Goal: Information Seeking & Learning: Learn about a topic

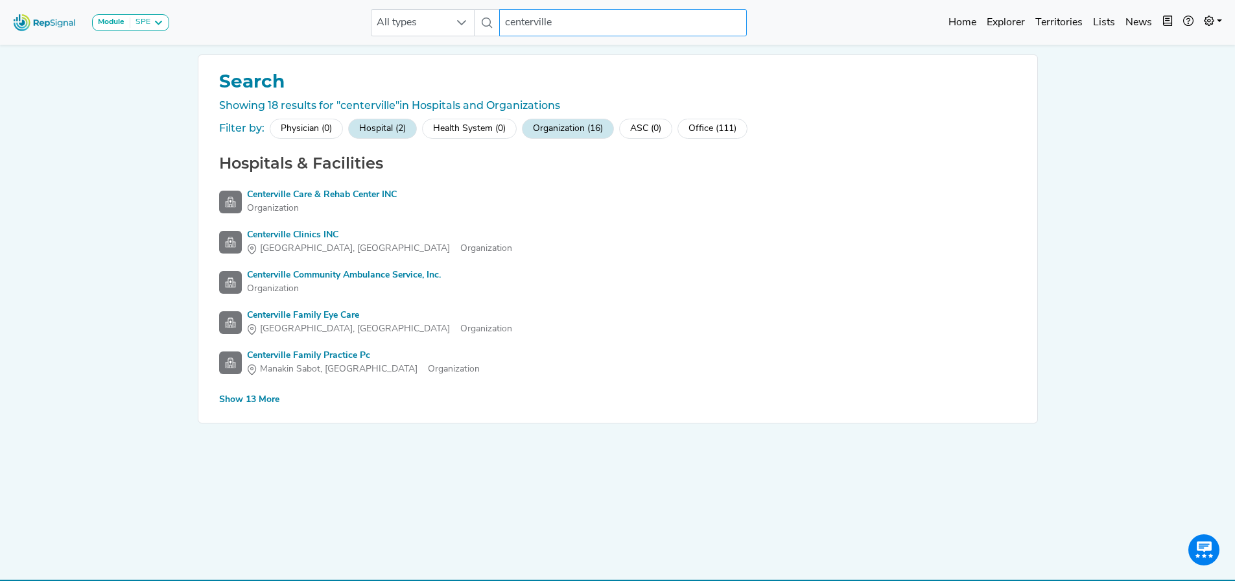
click at [579, 21] on input "centerville" at bounding box center [623, 22] width 248 height 27
drag, startPoint x: 579, startPoint y: 21, endPoint x: 479, endPoint y: 18, distance: 99.9
click at [479, 18] on div "All types centerville 2 results are available" at bounding box center [559, 22] width 376 height 27
type input "sebring"
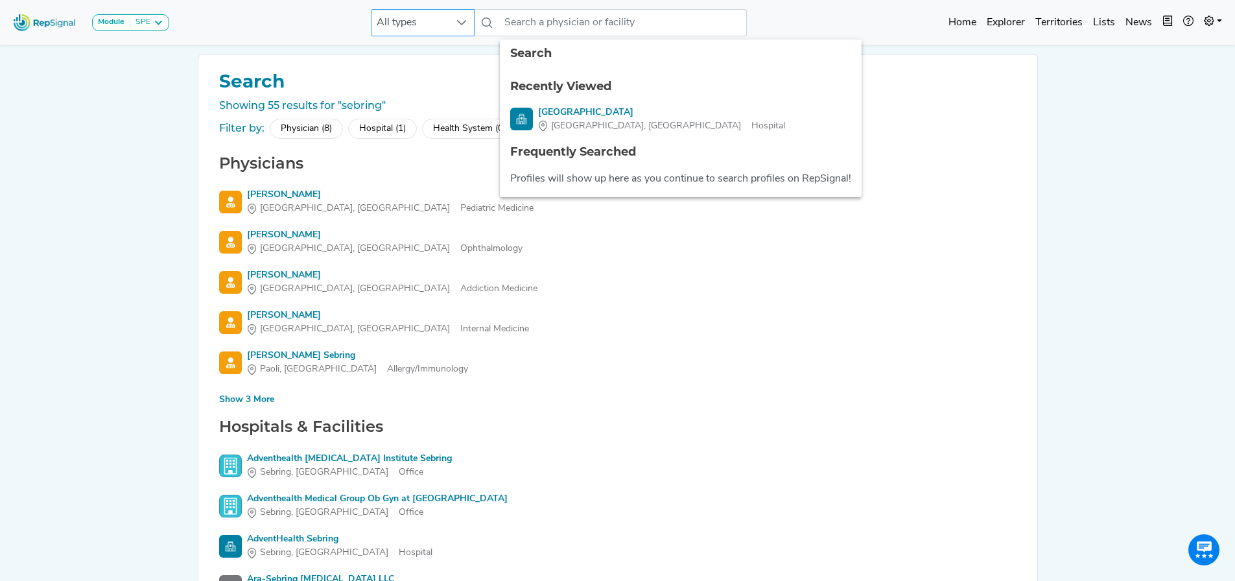
click at [434, 23] on span "All types" at bounding box center [411, 23] width 78 height 26
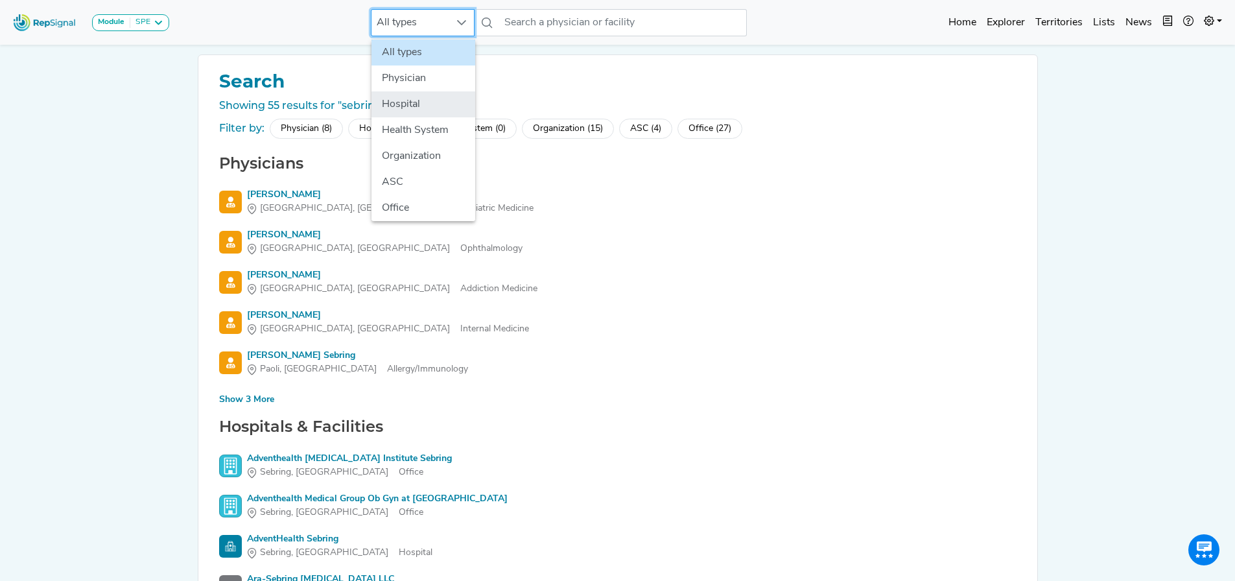
click at [403, 99] on li "Hospital" at bounding box center [424, 104] width 104 height 26
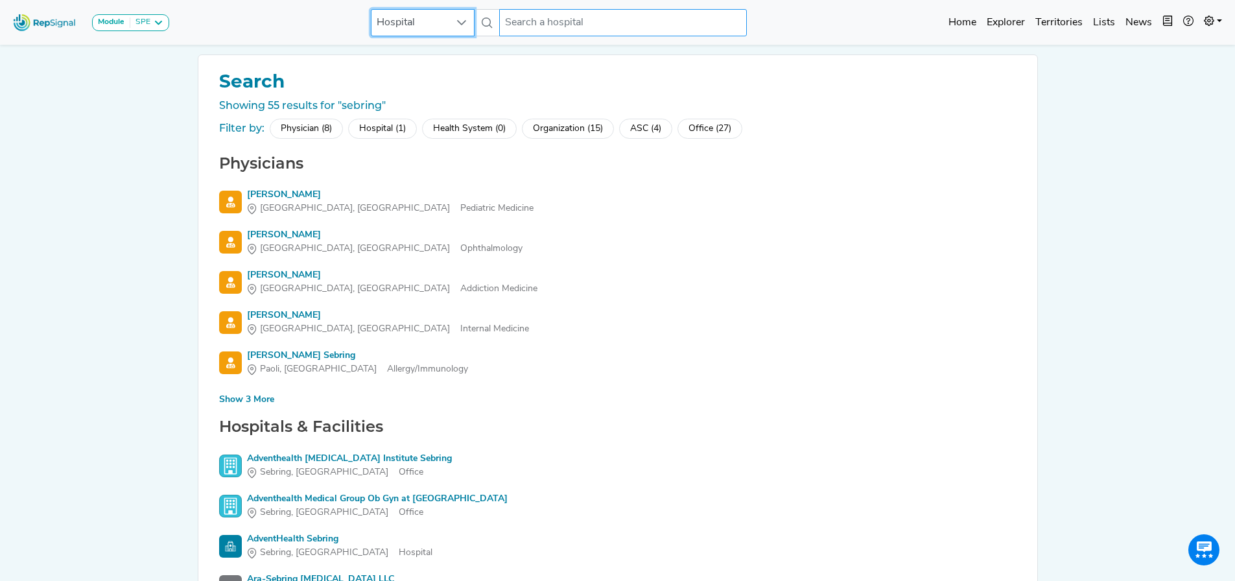
click at [519, 17] on input "text" at bounding box center [623, 22] width 248 height 27
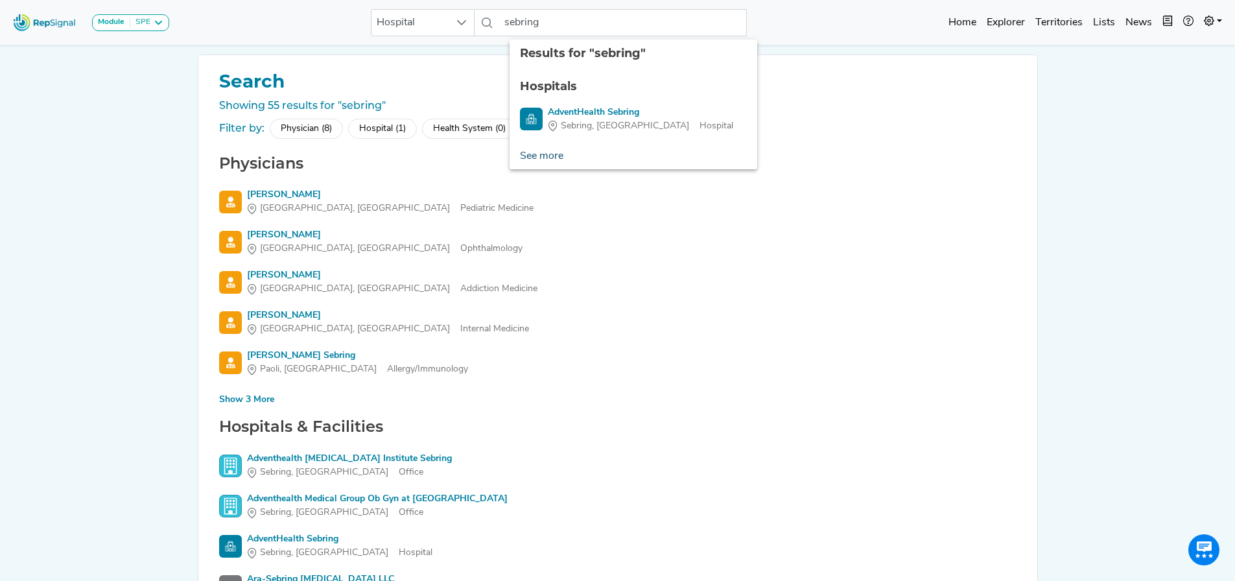
click at [553, 161] on link "See more" at bounding box center [542, 156] width 64 height 26
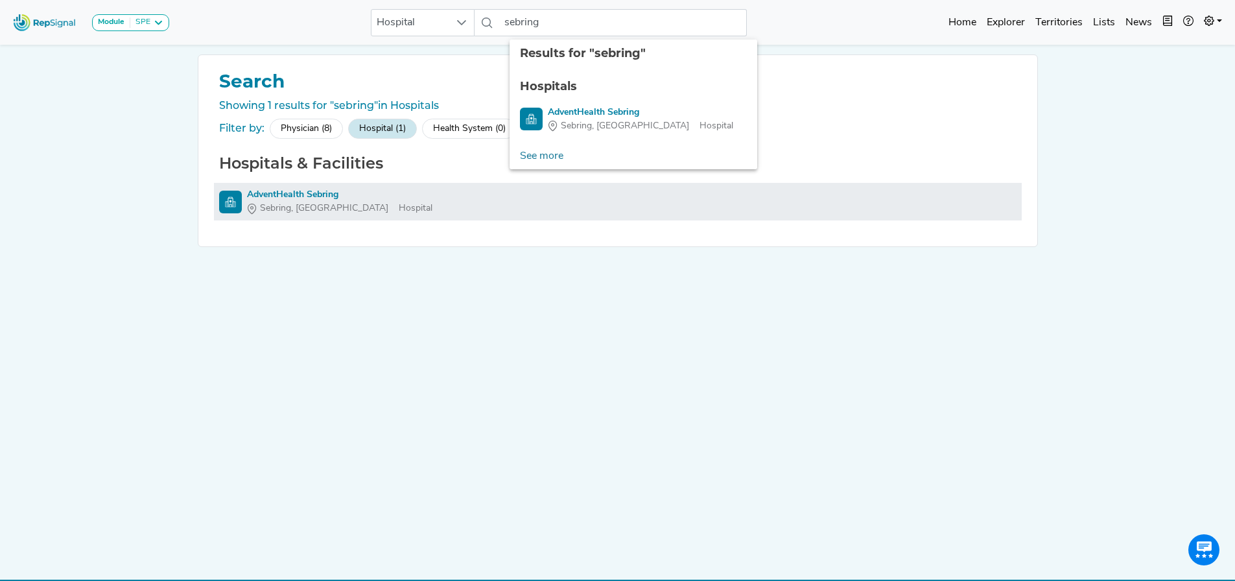
click at [247, 205] on icon at bounding box center [252, 209] width 10 height 10
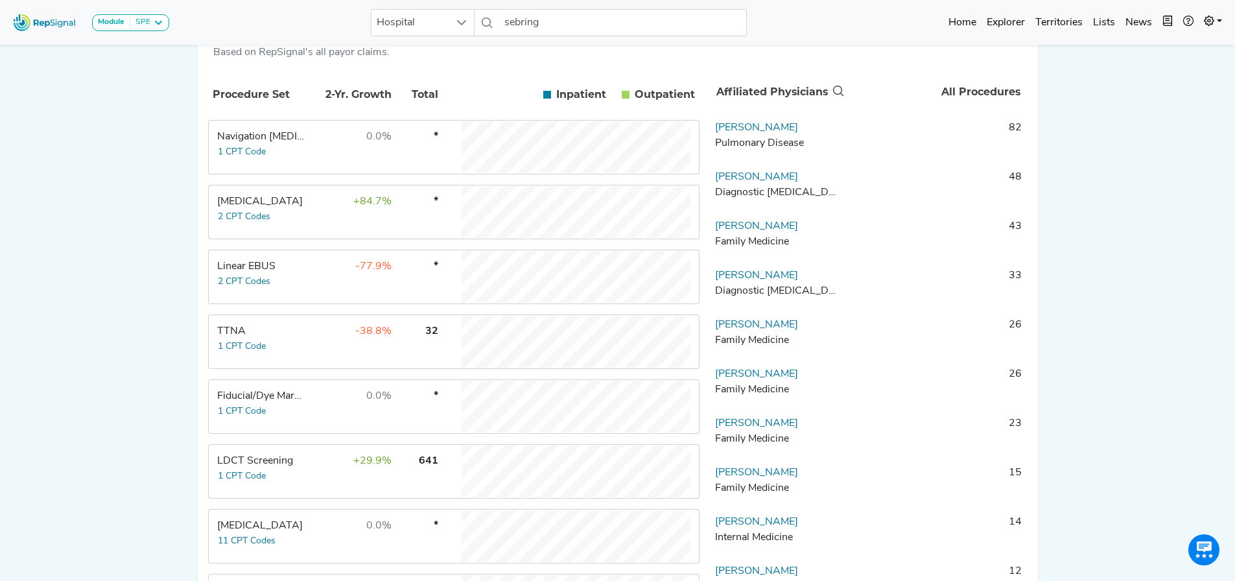
scroll to position [0, 10]
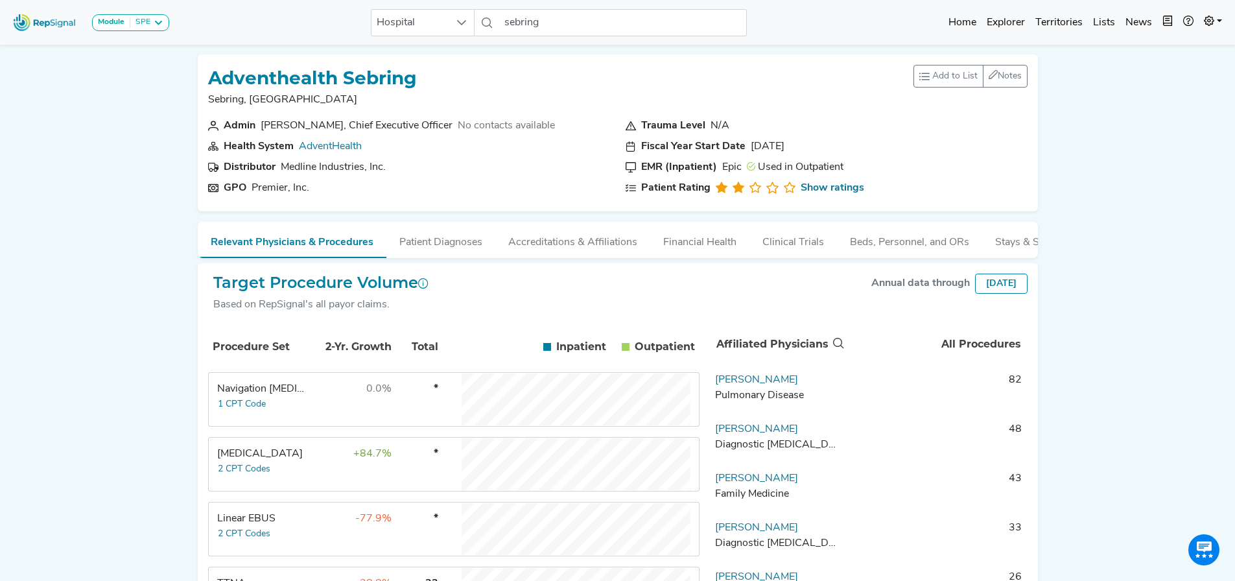
click at [1152, 153] on div "Module SPE [MEDICAL_DATA] Disposable Bronchoscope SBRT SPE TTNA [MEDICAL_DATA] …" at bounding box center [617, 479] width 1235 height 958
click at [540, 24] on input "sebring" at bounding box center [623, 22] width 248 height 27
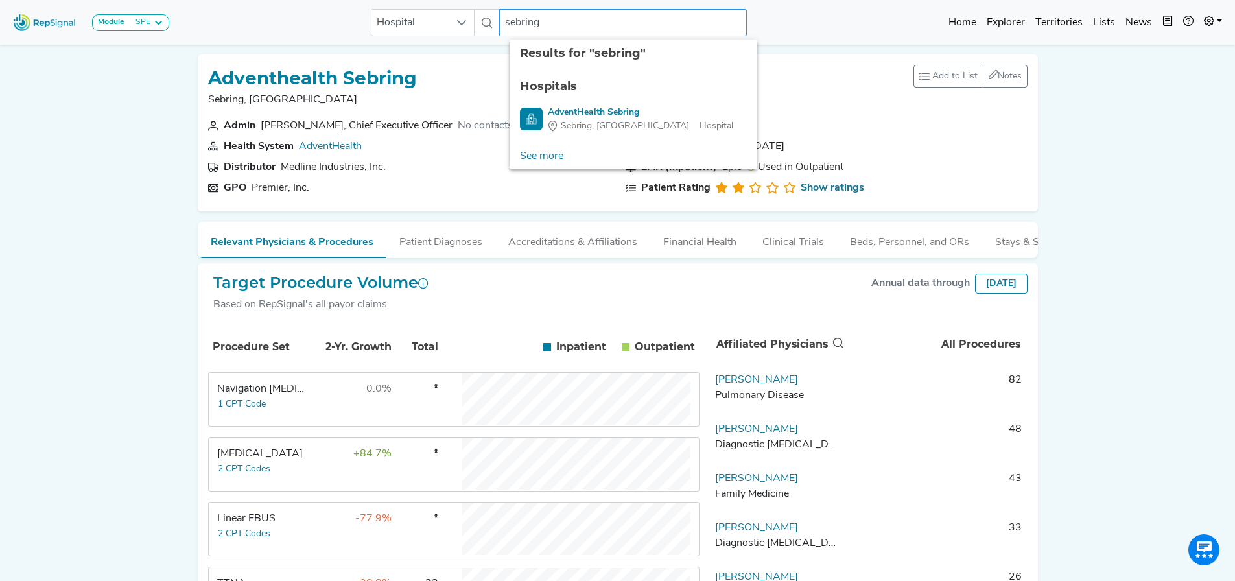
drag, startPoint x: 547, startPoint y: 20, endPoint x: 476, endPoint y: 14, distance: 71.0
click at [476, 14] on div "Hospital sebring 2 results are available" at bounding box center [559, 22] width 376 height 27
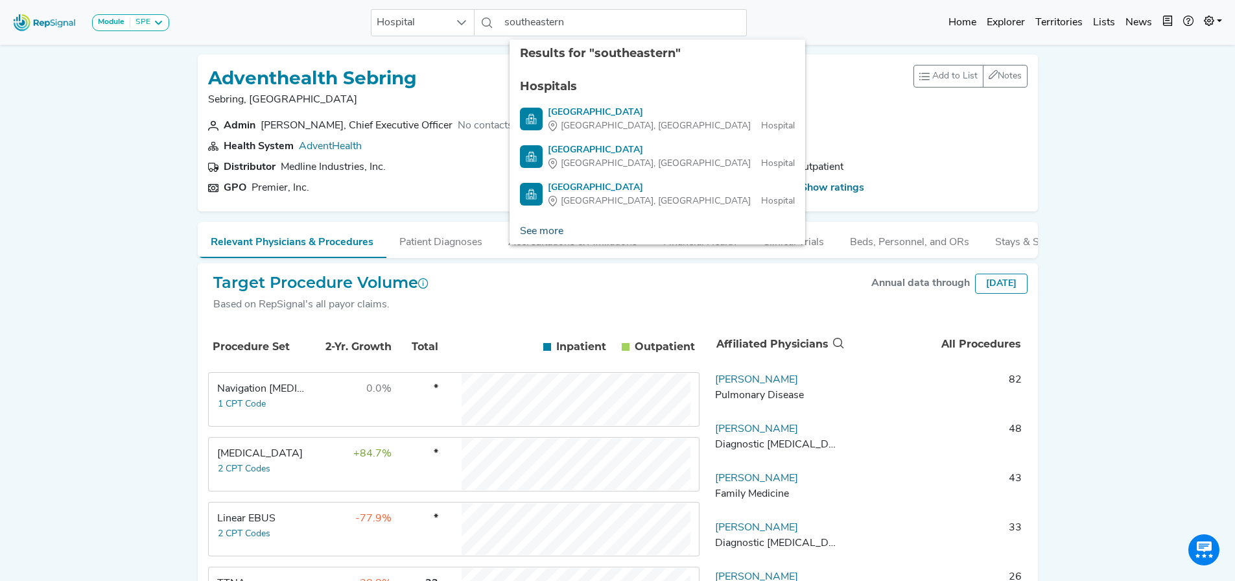
click at [557, 227] on link "See more" at bounding box center [542, 232] width 64 height 26
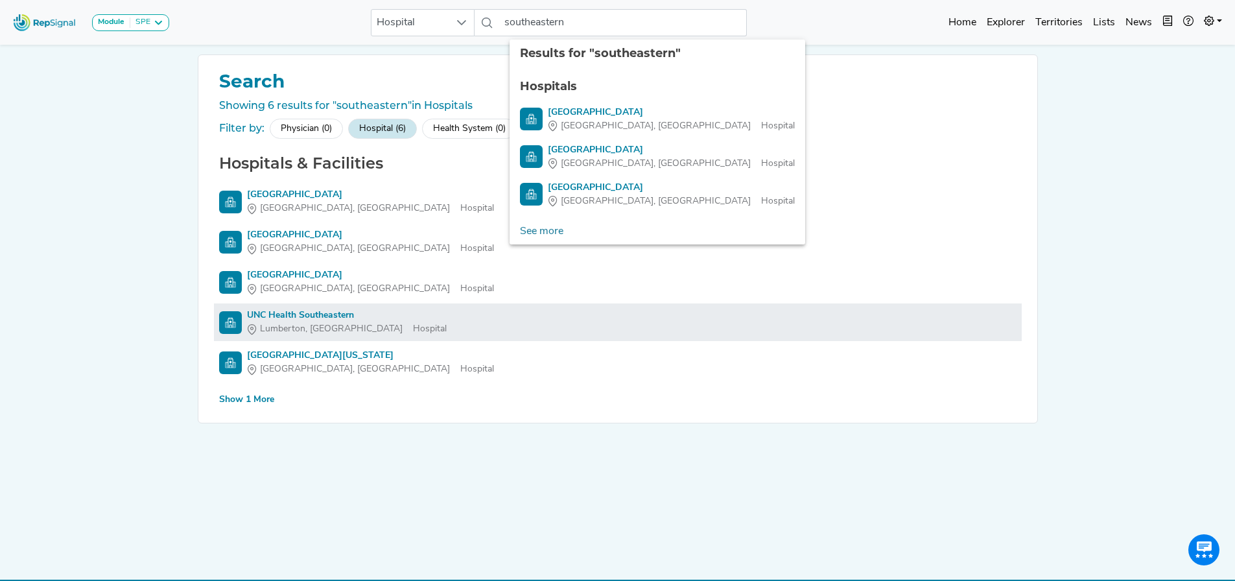
click at [281, 313] on div "UNC Health Southeastern" at bounding box center [347, 316] width 200 height 14
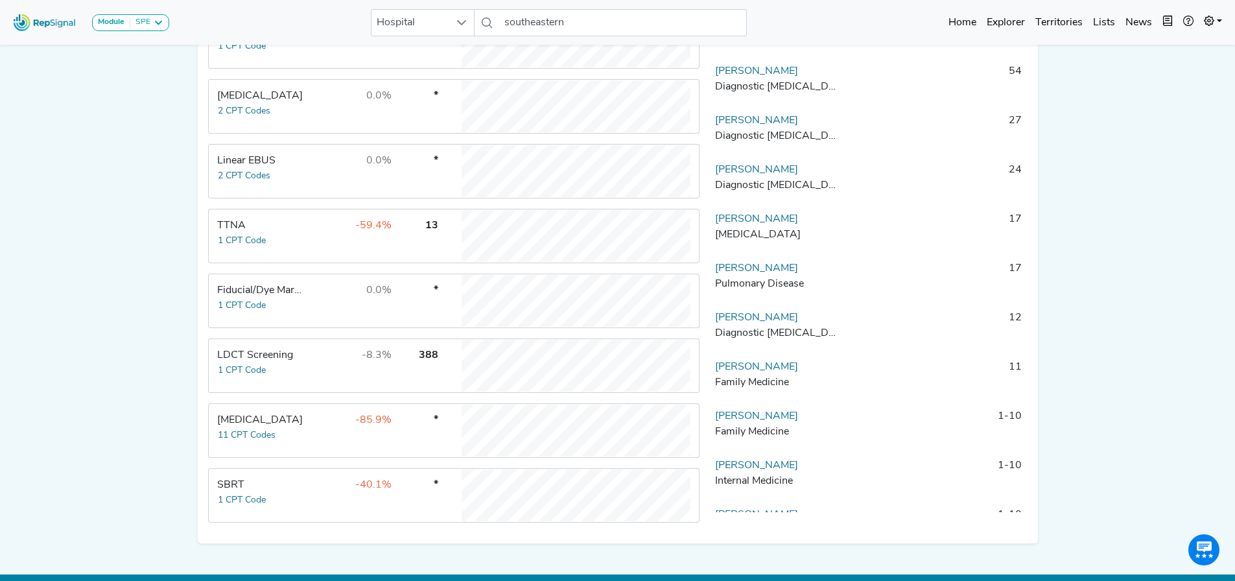
scroll to position [387, 10]
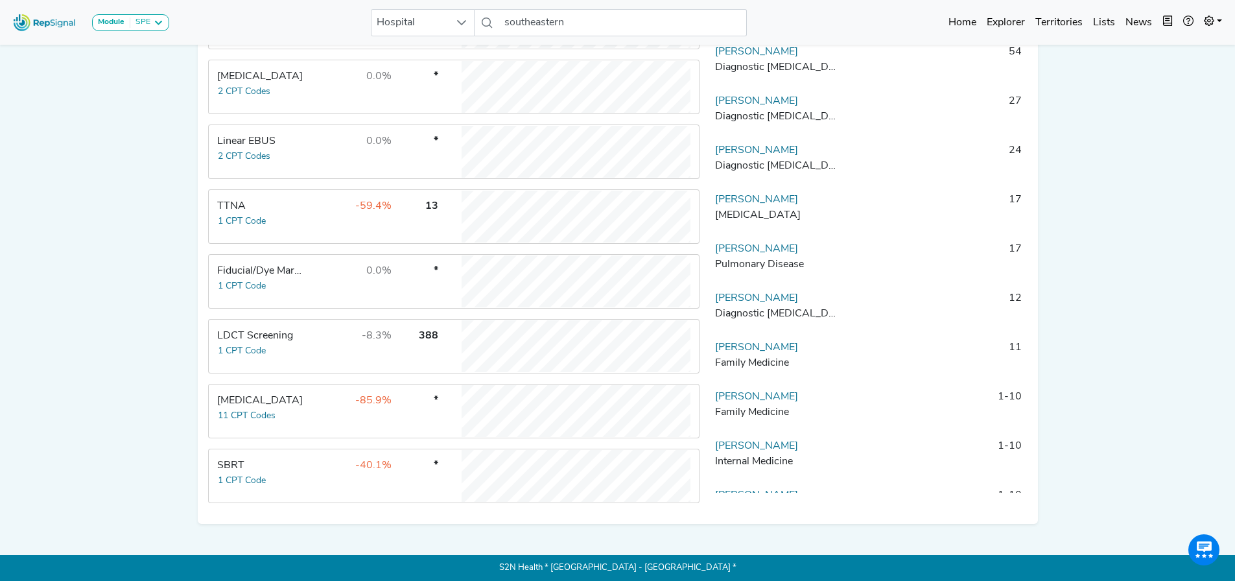
click at [360, 398] on span "-85.9%" at bounding box center [373, 401] width 36 height 10
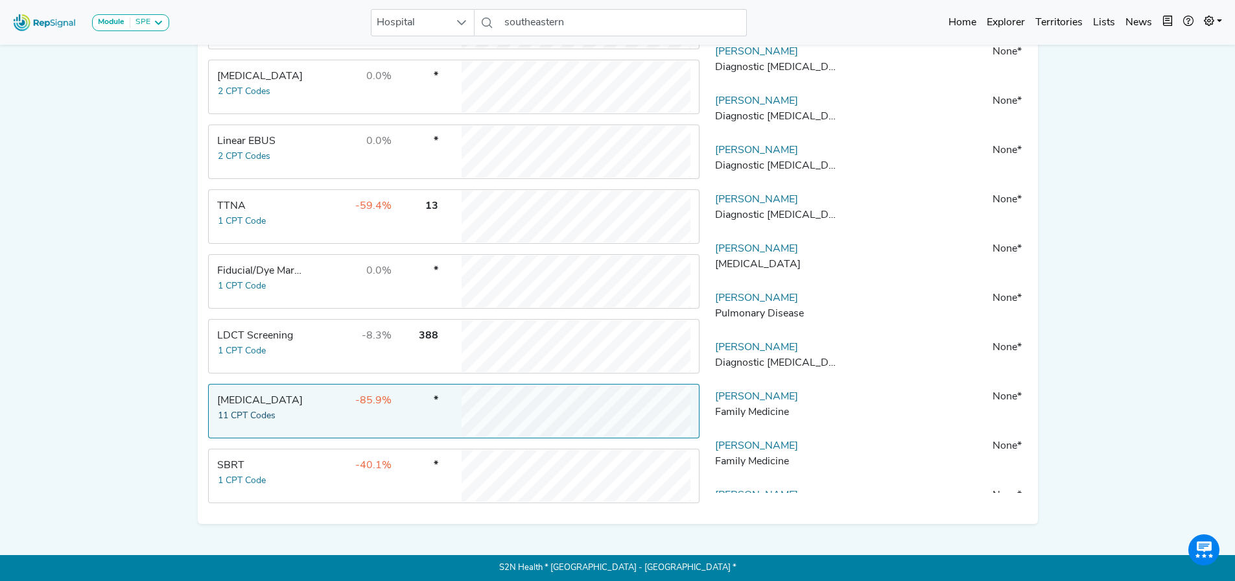
click at [264, 409] on button "11 CPT Codes" at bounding box center [246, 416] width 59 height 15
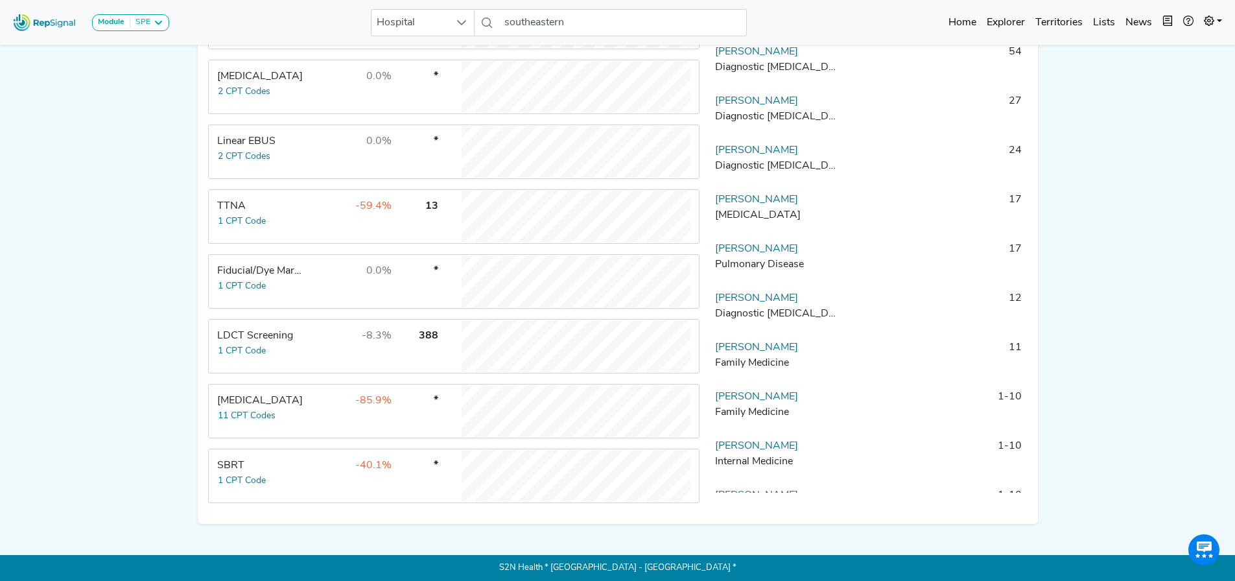
click at [434, 398] on span "*" at bounding box center [436, 401] width 5 height 10
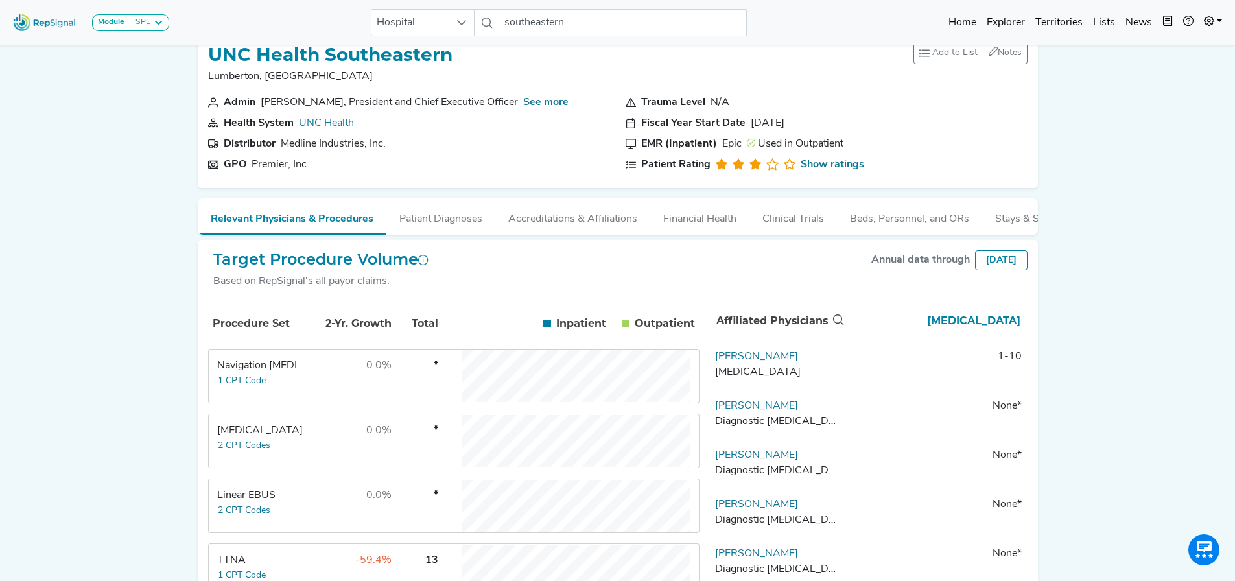
scroll to position [0, 10]
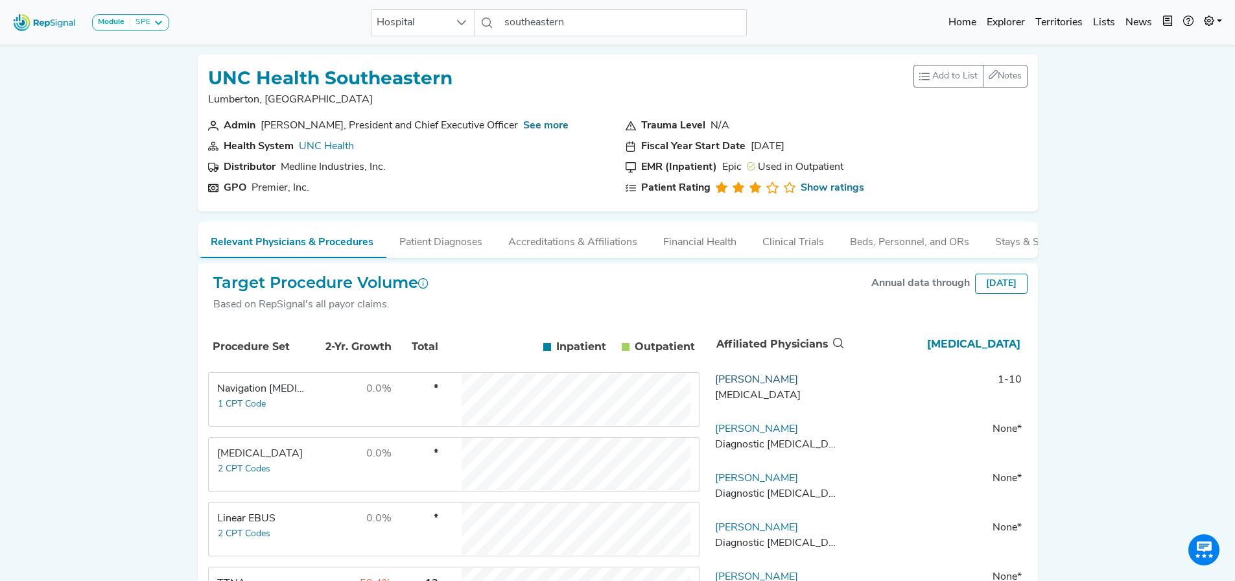
click at [741, 385] on link "[PERSON_NAME]" at bounding box center [756, 380] width 83 height 10
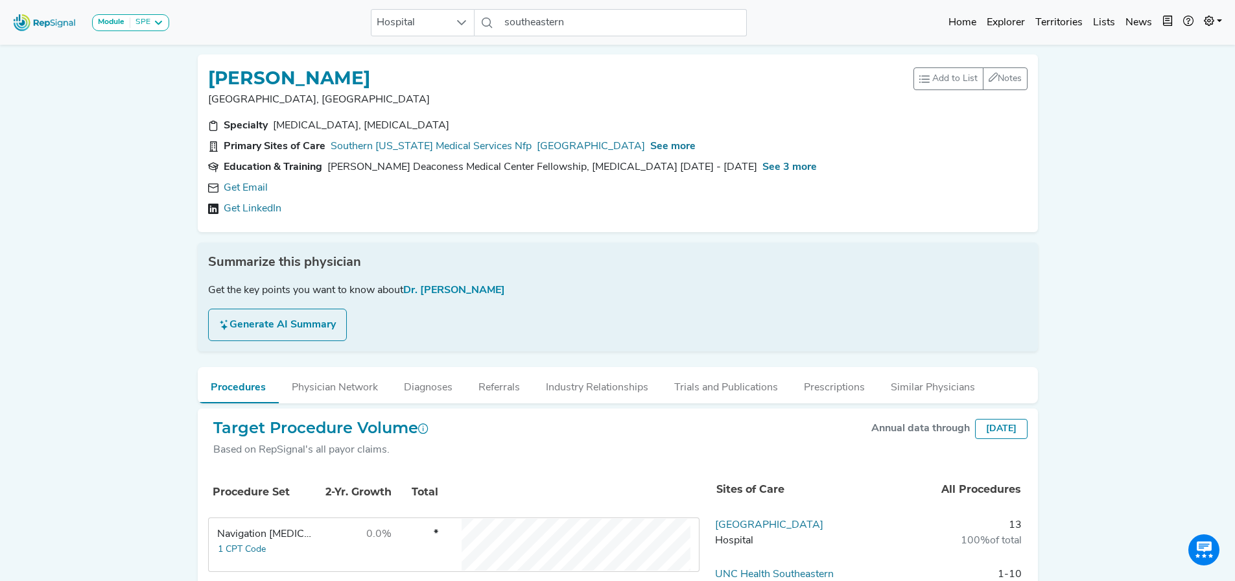
click at [225, 326] on button "Generate AI Summary" at bounding box center [277, 325] width 139 height 32
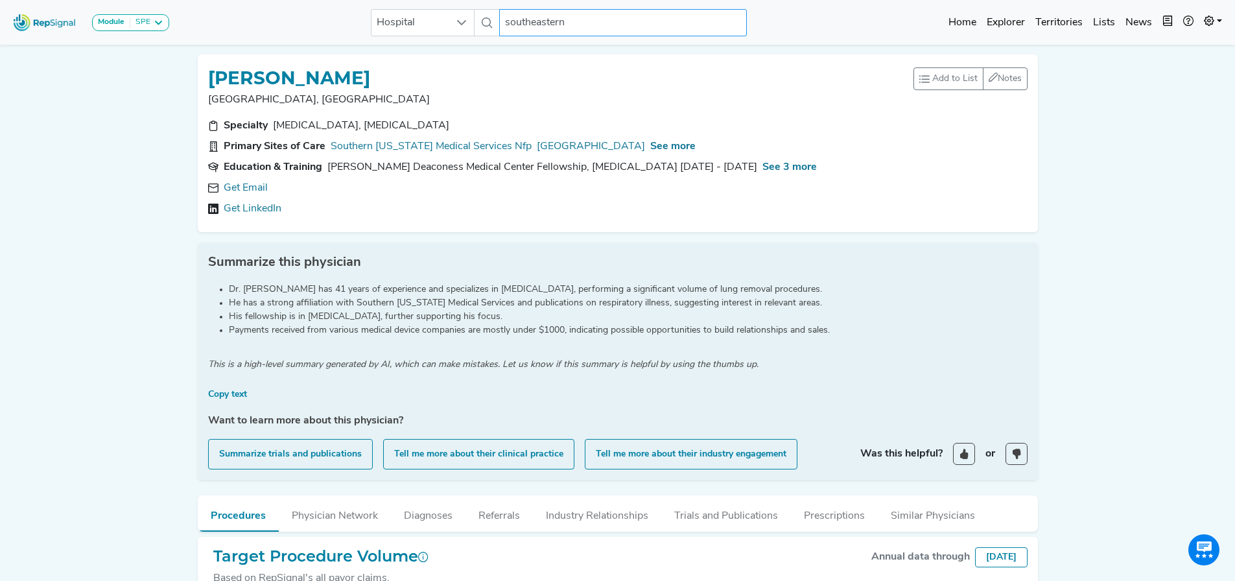
click at [534, 19] on input "southeastern" at bounding box center [623, 22] width 248 height 27
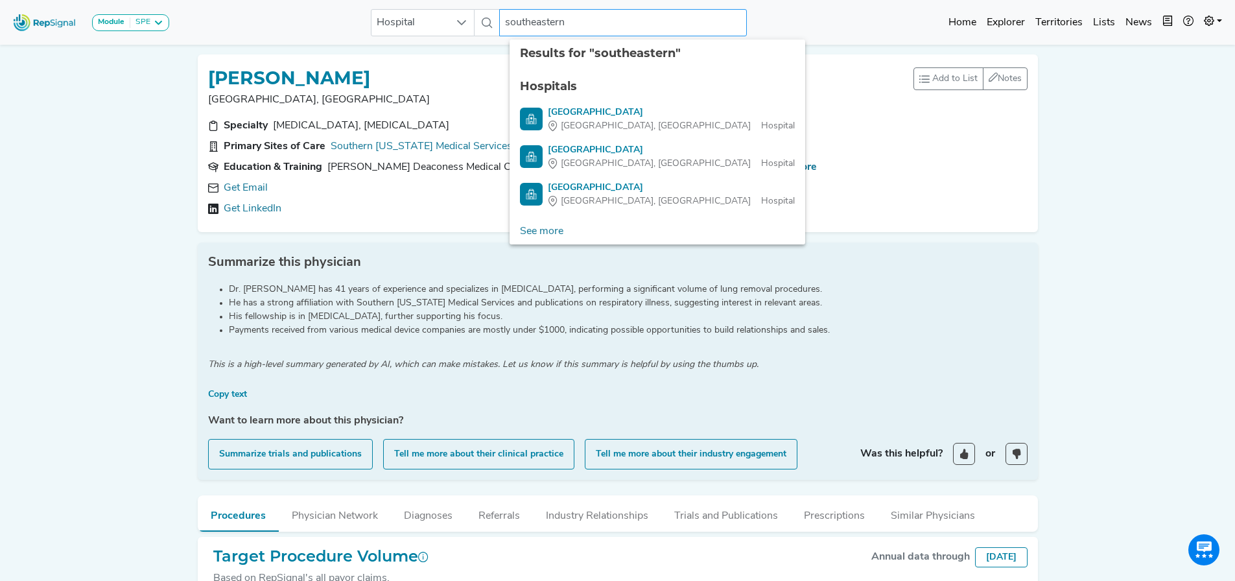
drag, startPoint x: 514, startPoint y: 24, endPoint x: 629, endPoint y: 23, distance: 114.8
click at [629, 23] on input "southeastern" at bounding box center [623, 22] width 248 height 27
click at [464, 21] on icon at bounding box center [462, 23] width 10 height 10
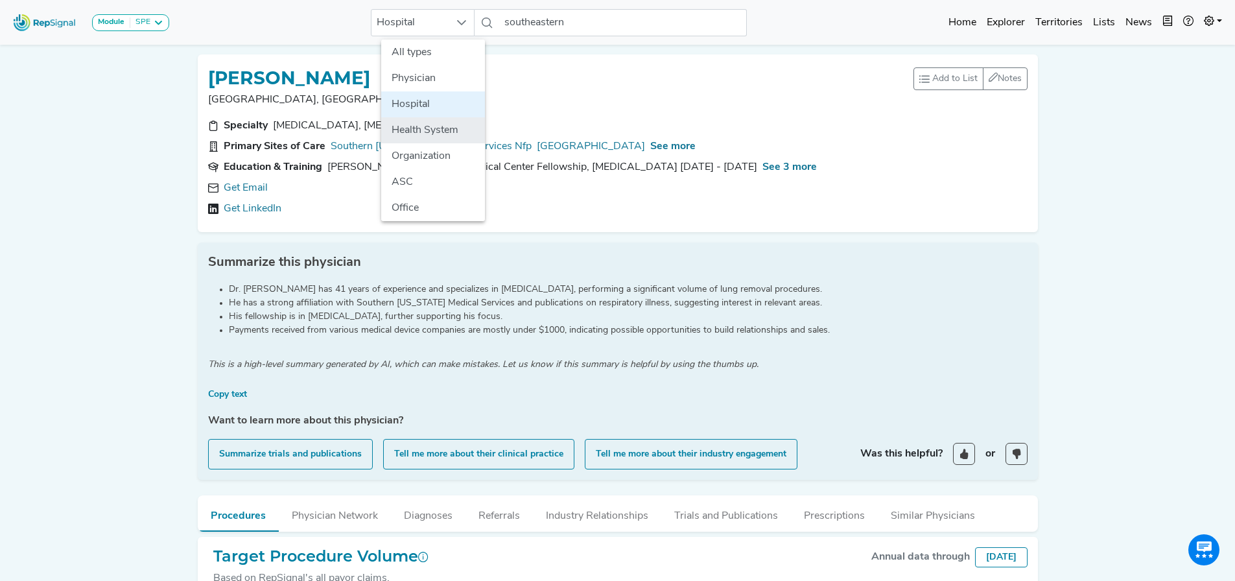
click at [438, 130] on li "Health System" at bounding box center [433, 130] width 104 height 26
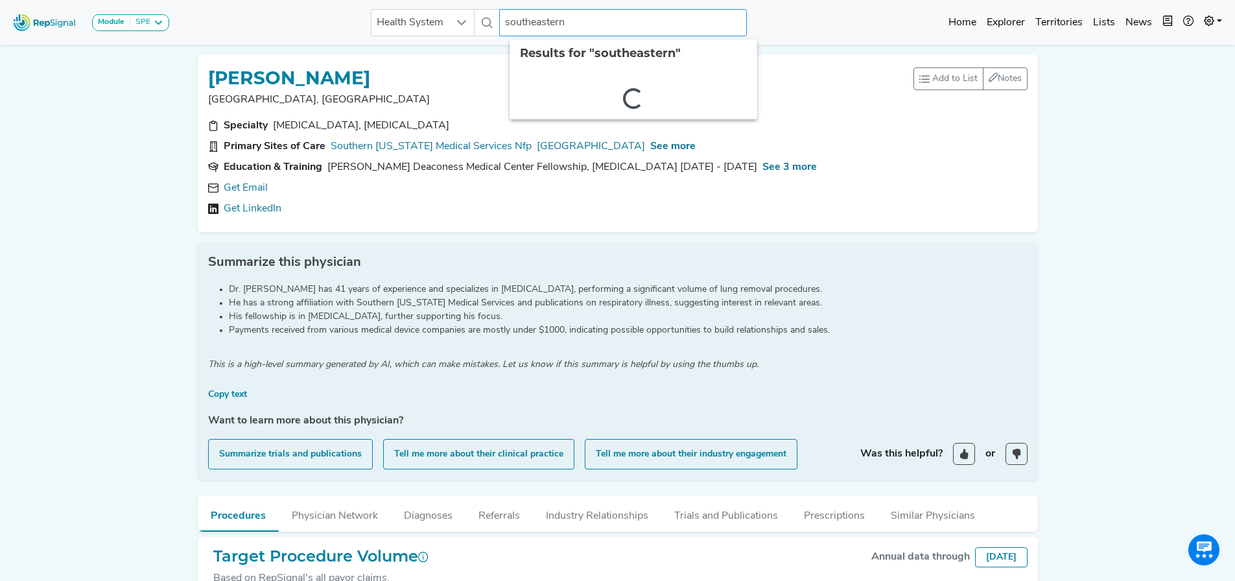
click at [540, 22] on input "southeastern" at bounding box center [623, 22] width 248 height 27
drag, startPoint x: 578, startPoint y: 22, endPoint x: 487, endPoint y: 22, distance: 91.4
click at [488, 22] on div "Health System southeastern No results found" at bounding box center [559, 22] width 376 height 27
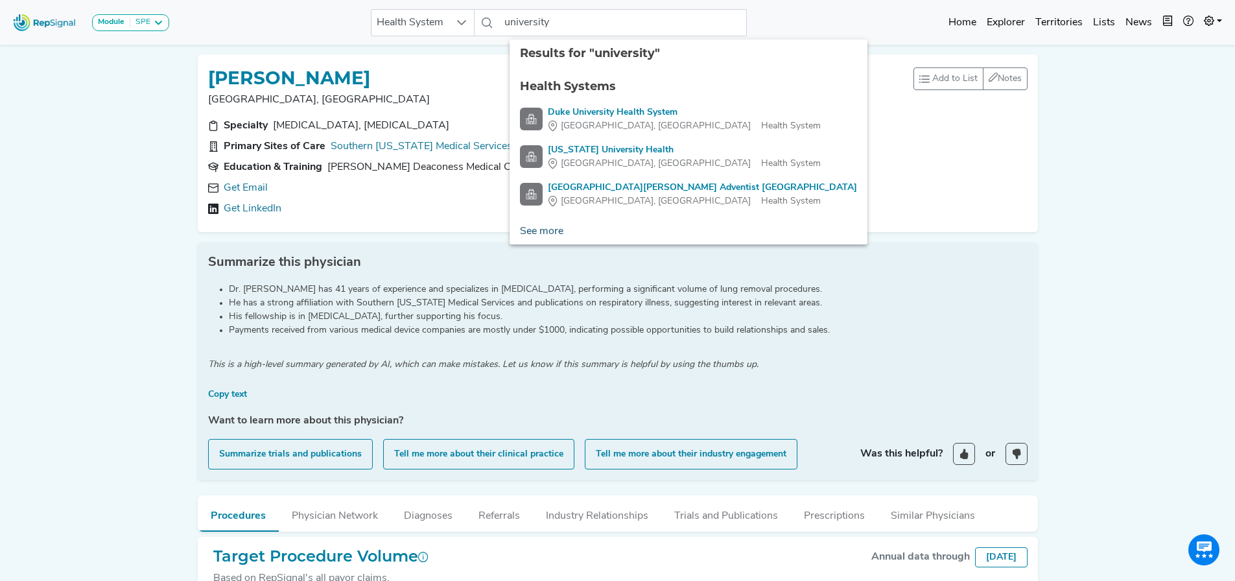
click at [516, 226] on link "See more" at bounding box center [542, 232] width 64 height 26
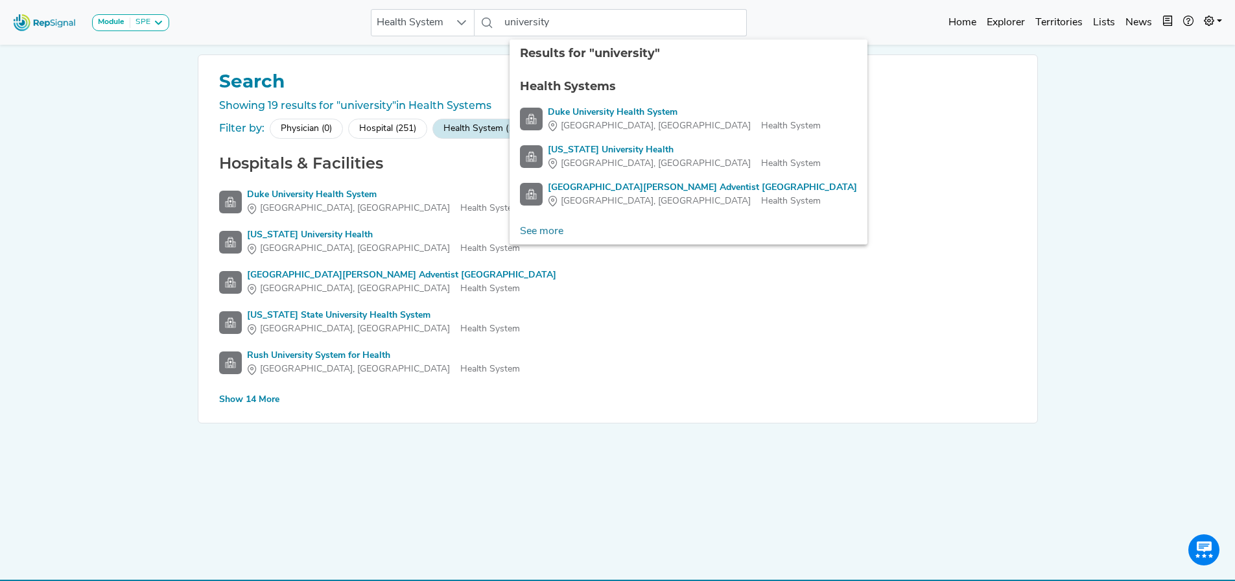
click at [460, 127] on div "Health System (19)" at bounding box center [483, 129] width 100 height 20
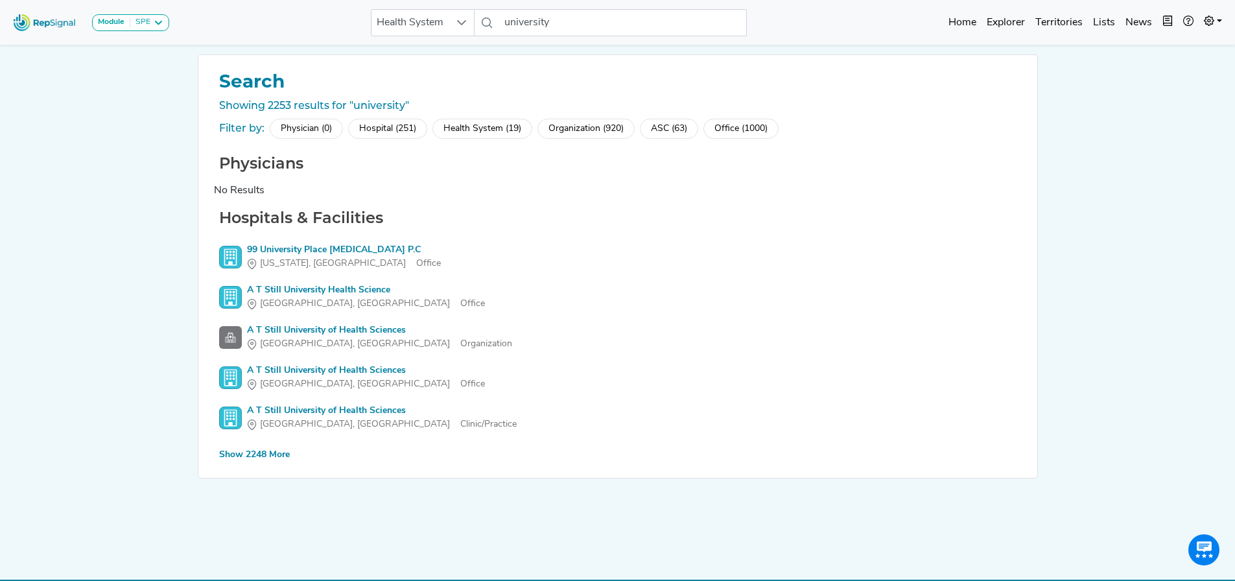
click at [250, 447] on div "Hospitals & Facilities [GEOGRAPHIC_DATA] [MEDICAL_DATA] [GEOGRAPHIC_DATA][US_ST…" at bounding box center [618, 336] width 808 height 254
click at [249, 452] on div "Show 2248 More" at bounding box center [254, 455] width 71 height 14
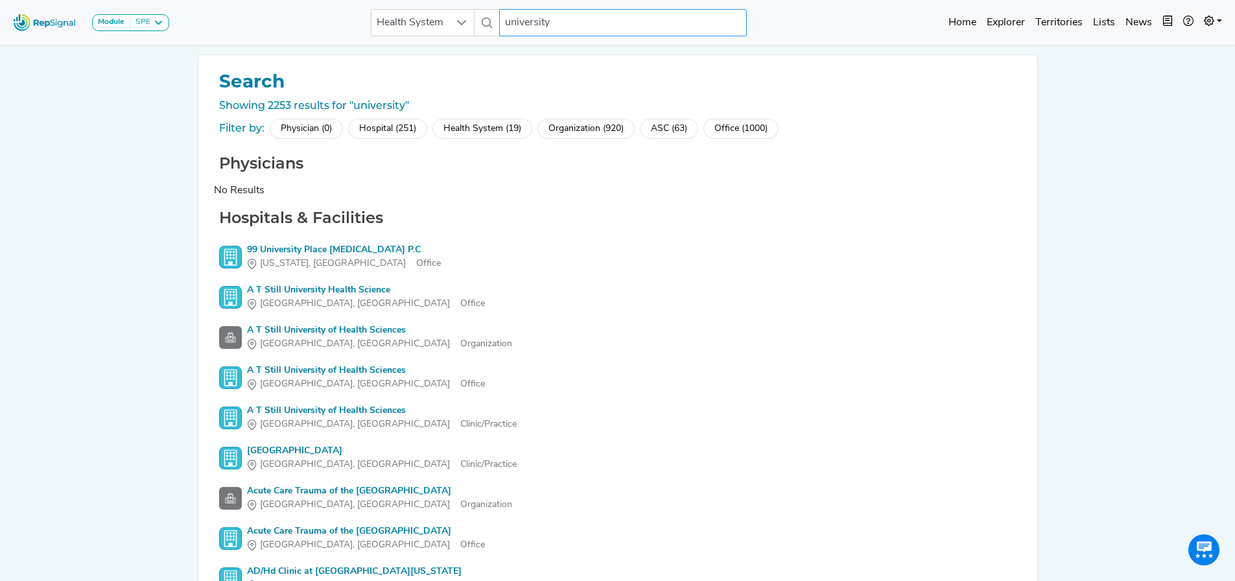
click at [581, 24] on input "university" at bounding box center [623, 22] width 248 height 27
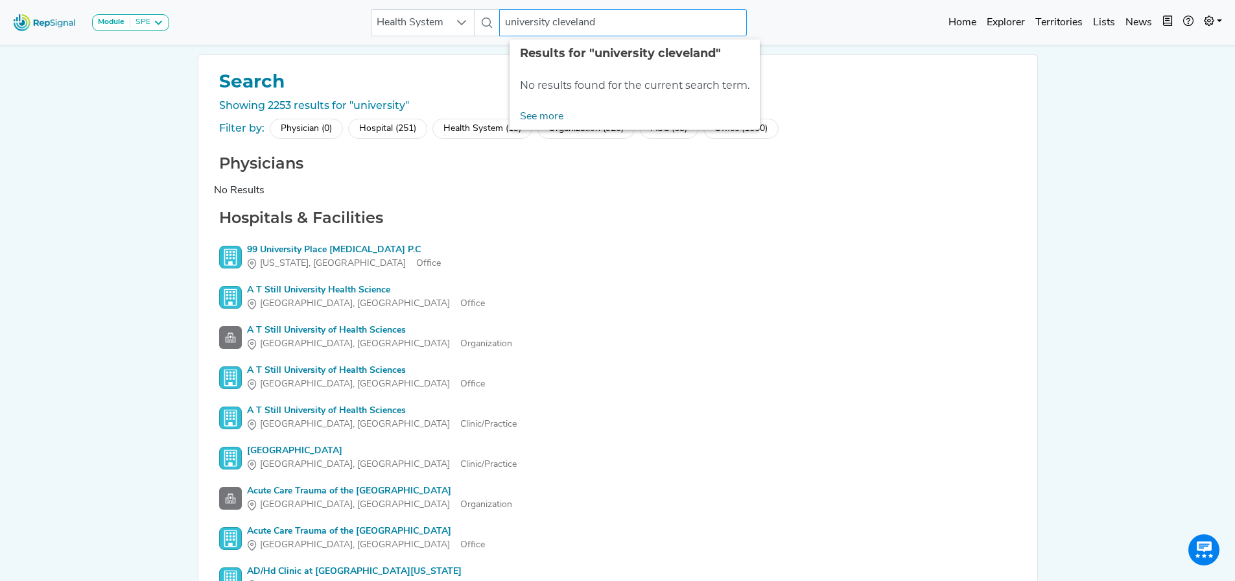
drag, startPoint x: 553, startPoint y: 21, endPoint x: 482, endPoint y: 26, distance: 70.2
click at [482, 26] on div "Health System university [GEOGRAPHIC_DATA] No results found" at bounding box center [559, 22] width 376 height 27
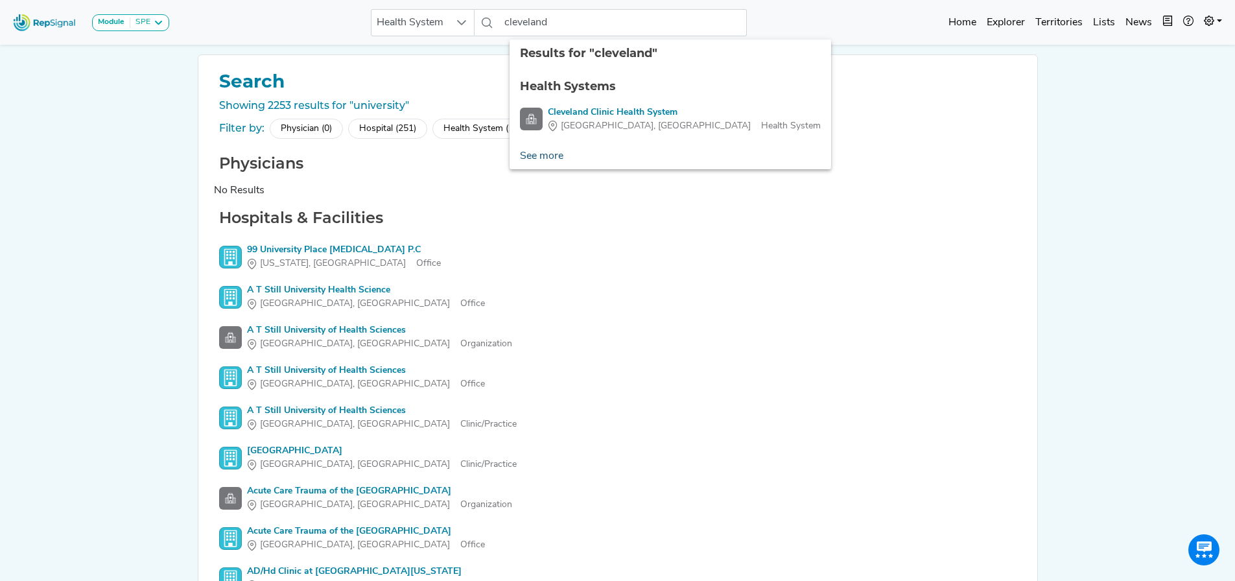
click at [528, 161] on link "See more" at bounding box center [542, 156] width 64 height 26
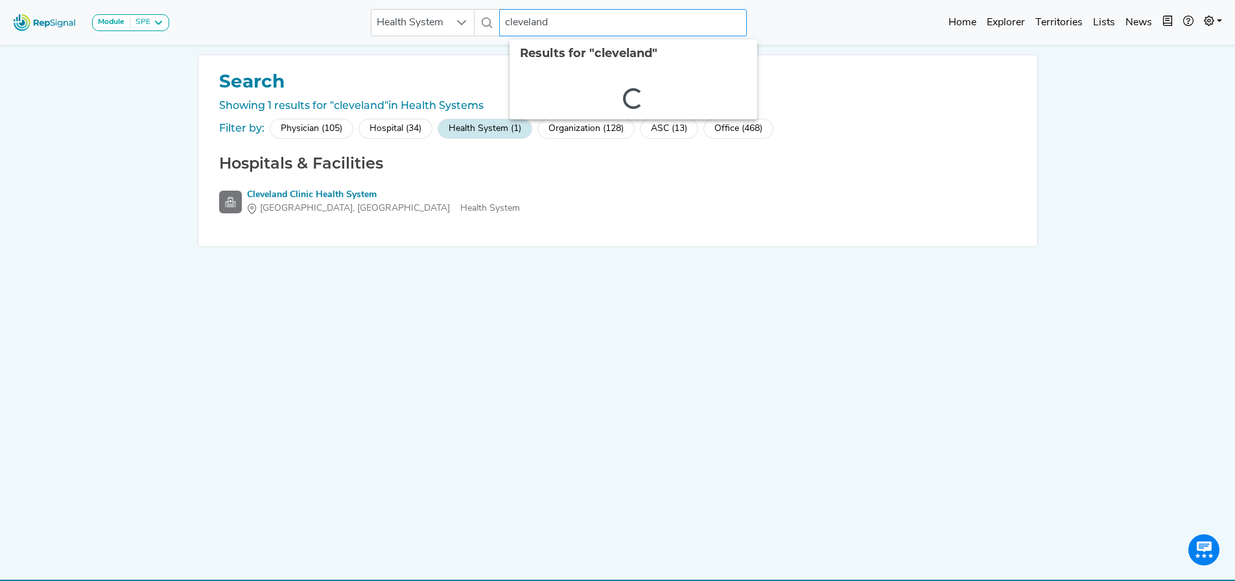
click at [592, 30] on input "cleveland" at bounding box center [623, 22] width 248 height 27
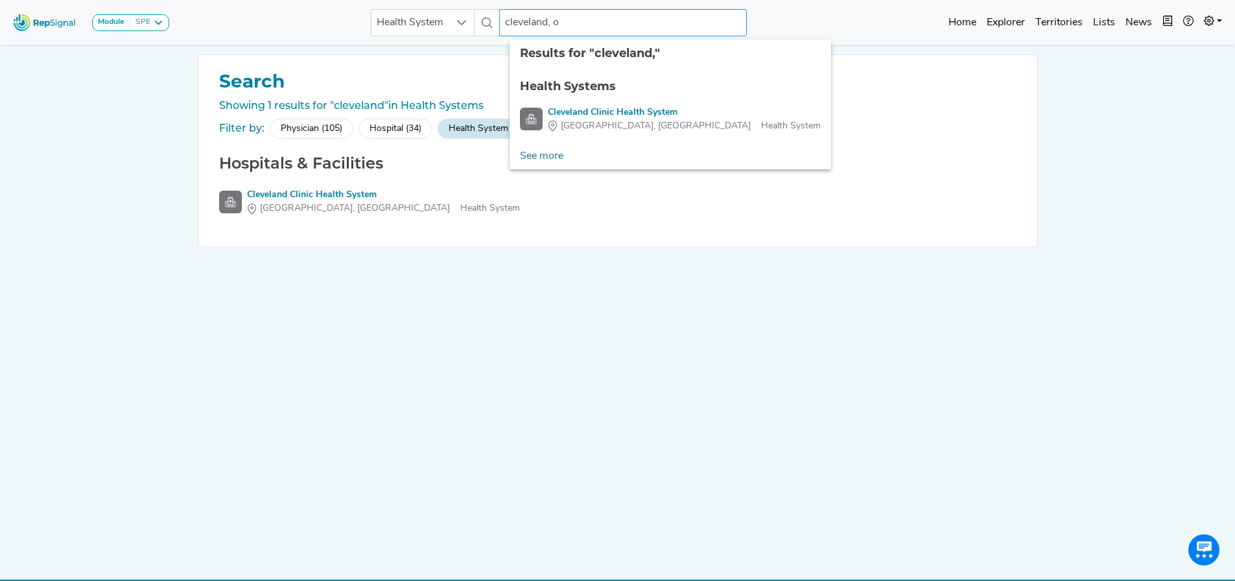
type input "[GEOGRAPHIC_DATA], [GEOGRAPHIC_DATA]"
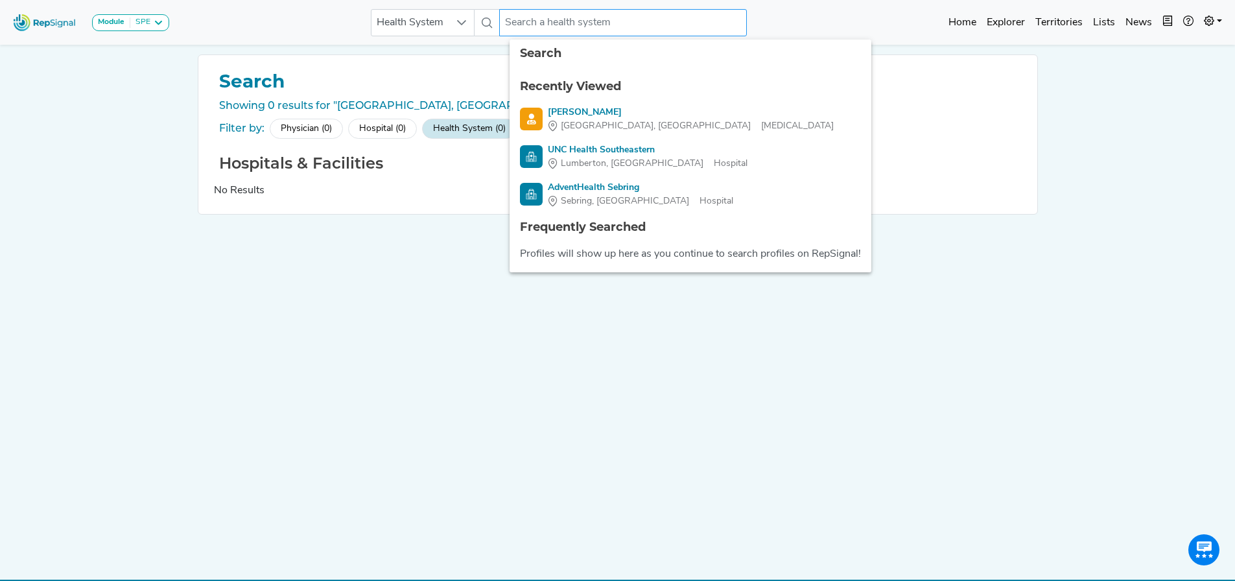
click at [588, 18] on input "text" at bounding box center [623, 22] width 248 height 27
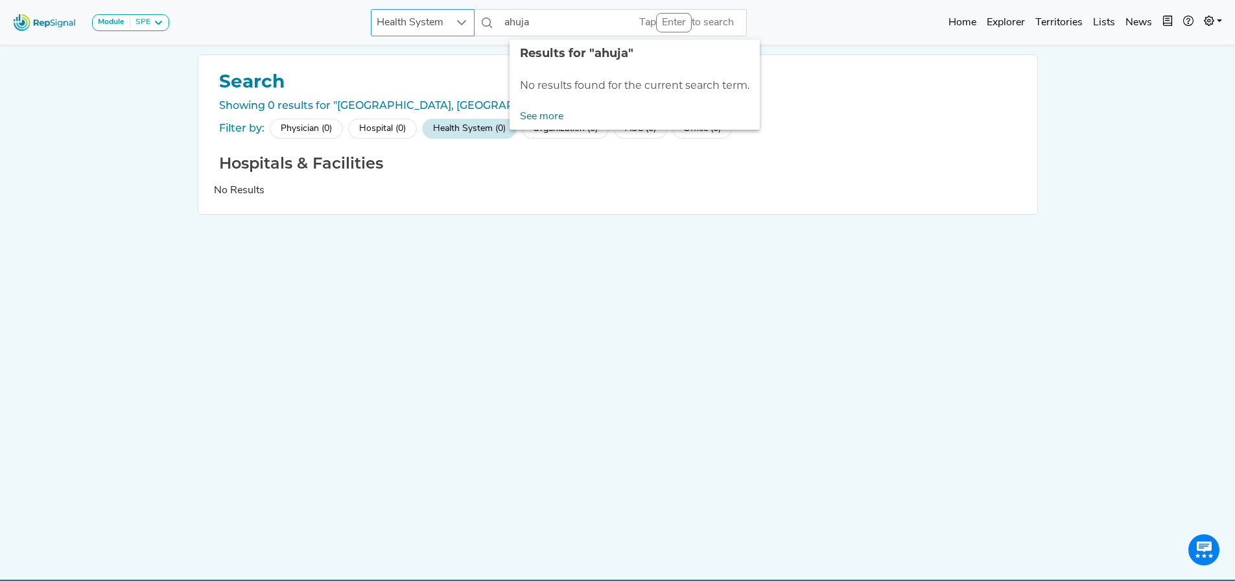
click at [434, 10] on span "Health System" at bounding box center [411, 23] width 78 height 26
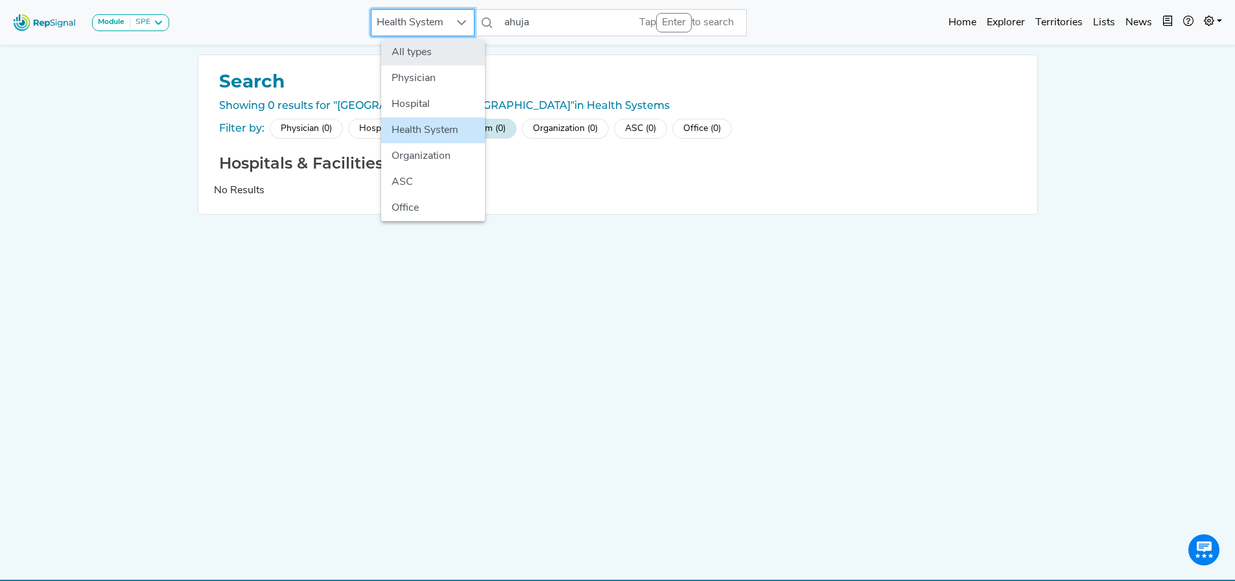
click at [428, 49] on li "All types" at bounding box center [433, 53] width 104 height 26
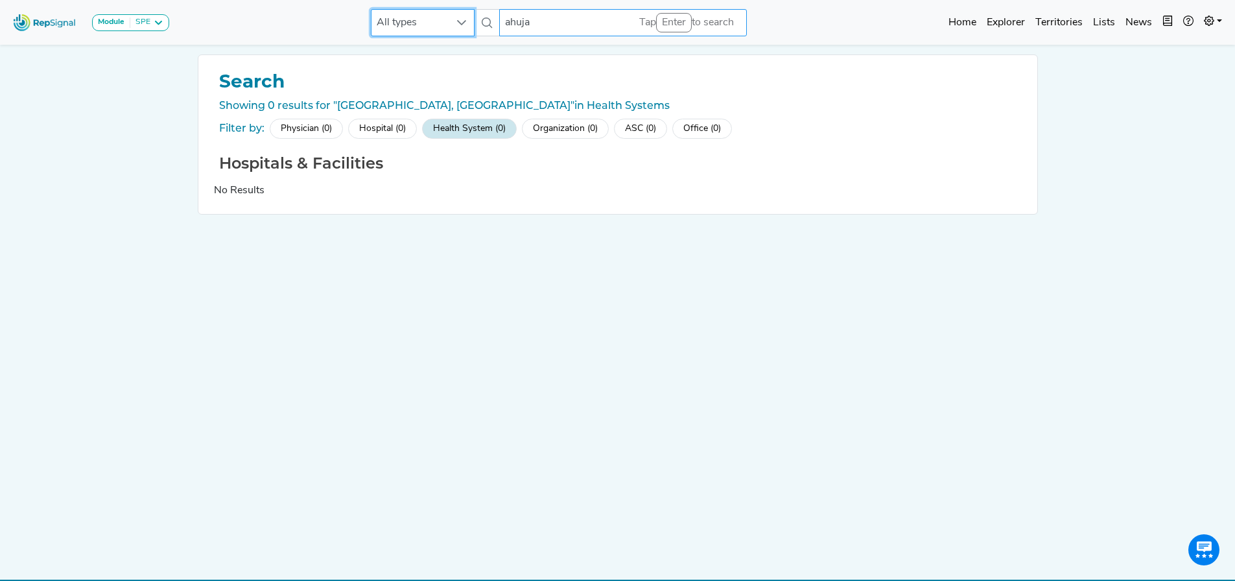
click at [558, 17] on input "ahuja" at bounding box center [623, 22] width 248 height 27
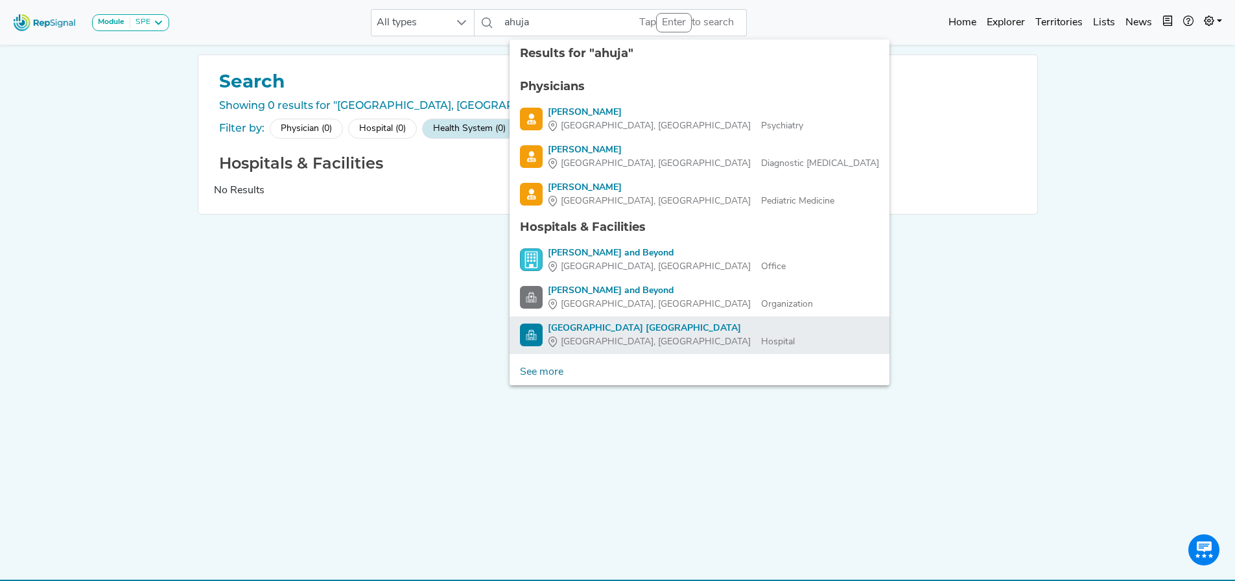
click at [590, 327] on div "[GEOGRAPHIC_DATA] [GEOGRAPHIC_DATA]" at bounding box center [671, 329] width 247 height 14
type input "[GEOGRAPHIC_DATA] [GEOGRAPHIC_DATA]"
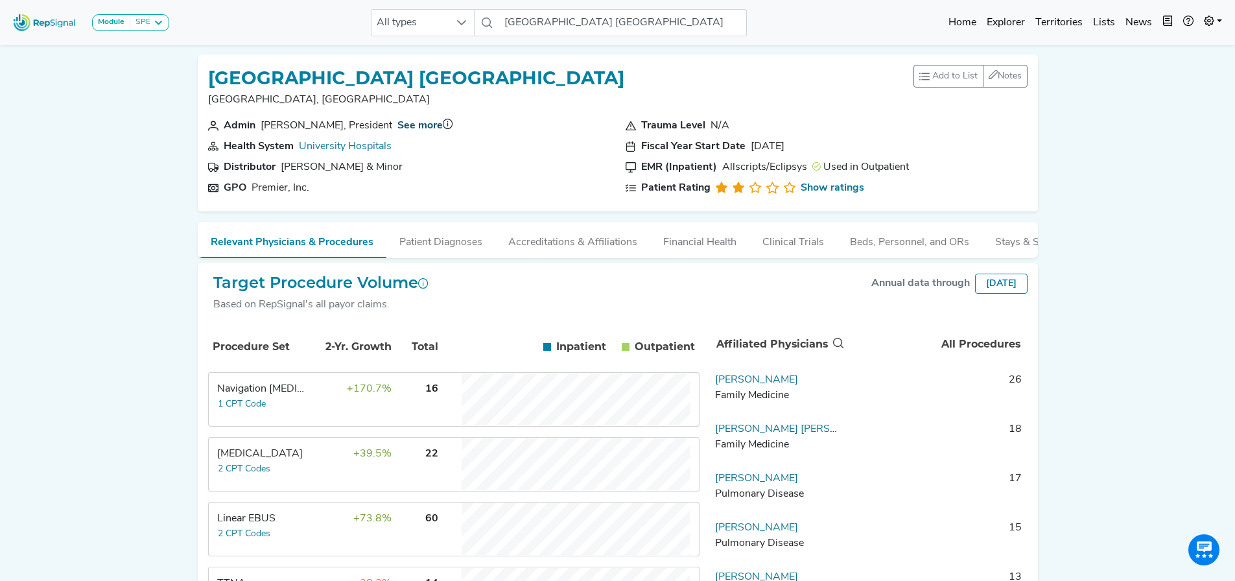
click at [398, 125] on link "See more" at bounding box center [420, 126] width 45 height 10
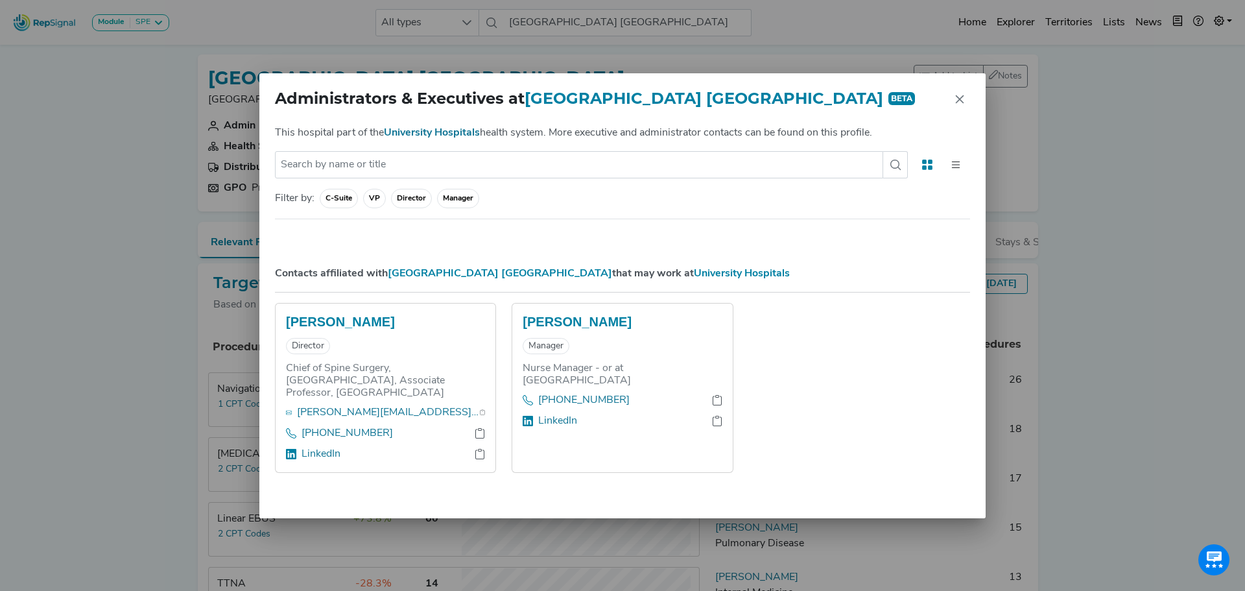
click at [451, 126] on p "This hospital part of the University Hospitals health system. More executive an…" at bounding box center [620, 133] width 690 height 16
click at [451, 135] on link "University Hospitals" at bounding box center [432, 133] width 96 height 10
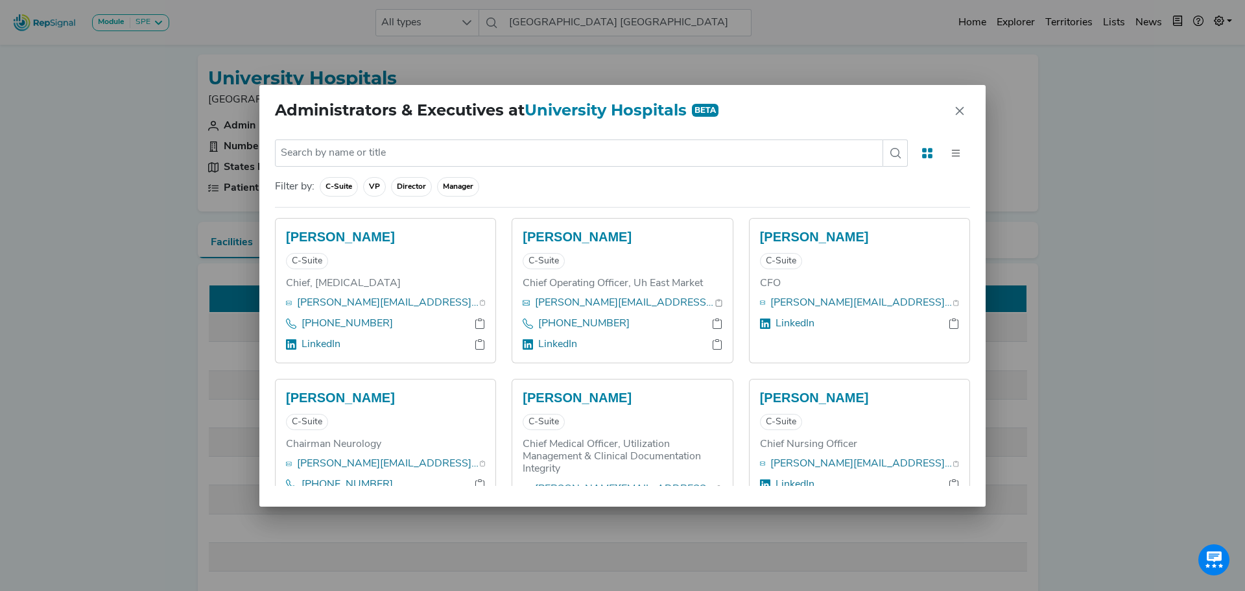
click at [958, 104] on div "Administrators & Executives at [GEOGRAPHIC_DATA] BETA" at bounding box center [622, 111] width 726 height 52
click at [960, 110] on div "Administrators & Executives at [GEOGRAPHIC_DATA] BETA" at bounding box center [622, 111] width 726 height 52
click at [953, 473] on div "No results found Filter by: C-Suite VP Director Manager [PERSON_NAME] C-Suite C…" at bounding box center [622, 322] width 726 height 370
click at [1126, 259] on div "Administrators & Executives at [GEOGRAPHIC_DATA] BETA No results found Filter b…" at bounding box center [622, 295] width 1245 height 591
click at [960, 107] on div "Administrators & Executives at [GEOGRAPHIC_DATA] BETA" at bounding box center [622, 111] width 726 height 52
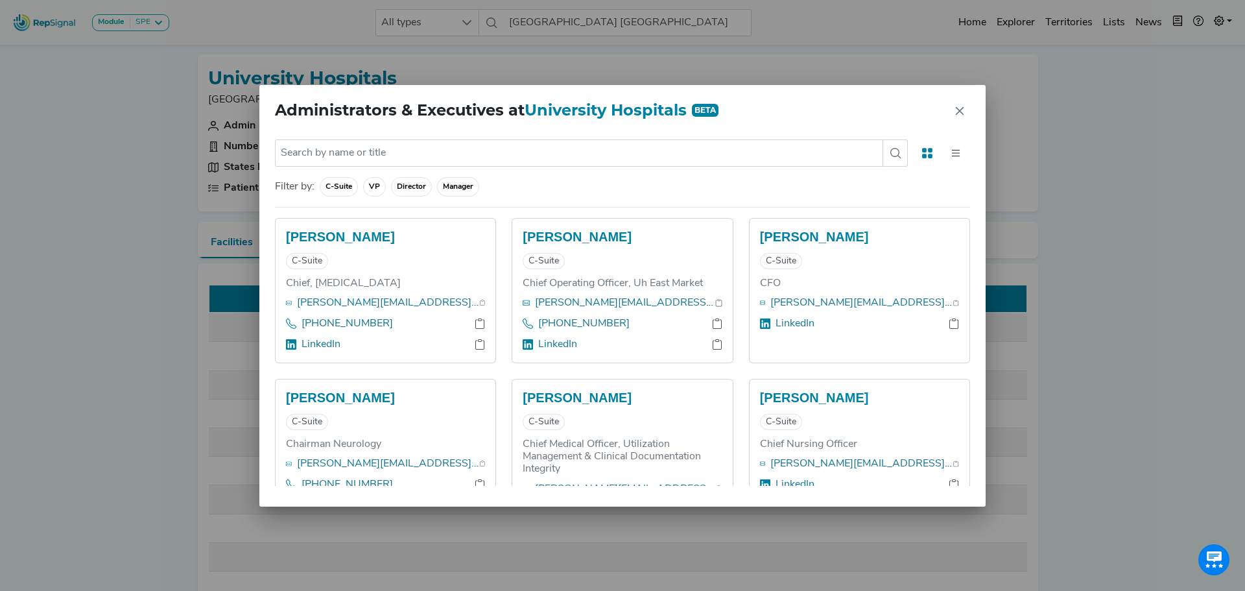
click at [132, 149] on div "Administrators & Executives at [GEOGRAPHIC_DATA] BETA No results found Filter b…" at bounding box center [622, 295] width 1245 height 591
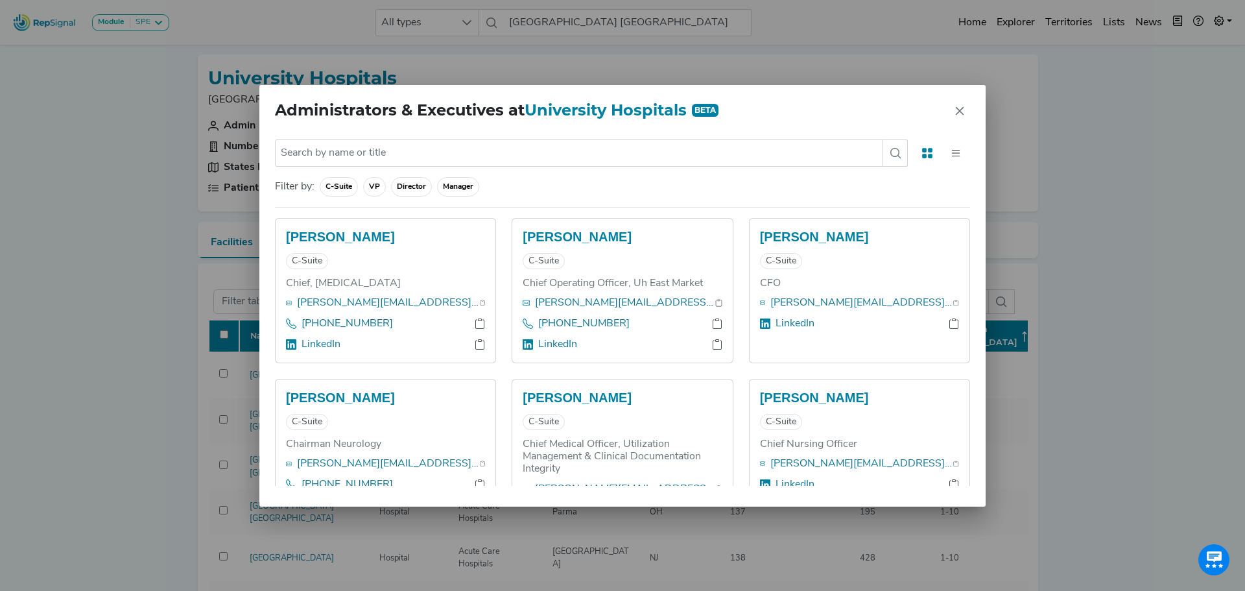
click at [776, 102] on div "Administrators & Executives at [GEOGRAPHIC_DATA] BETA" at bounding box center [622, 111] width 726 height 52
click at [959, 110] on icon "Close" at bounding box center [960, 110] width 8 height 8
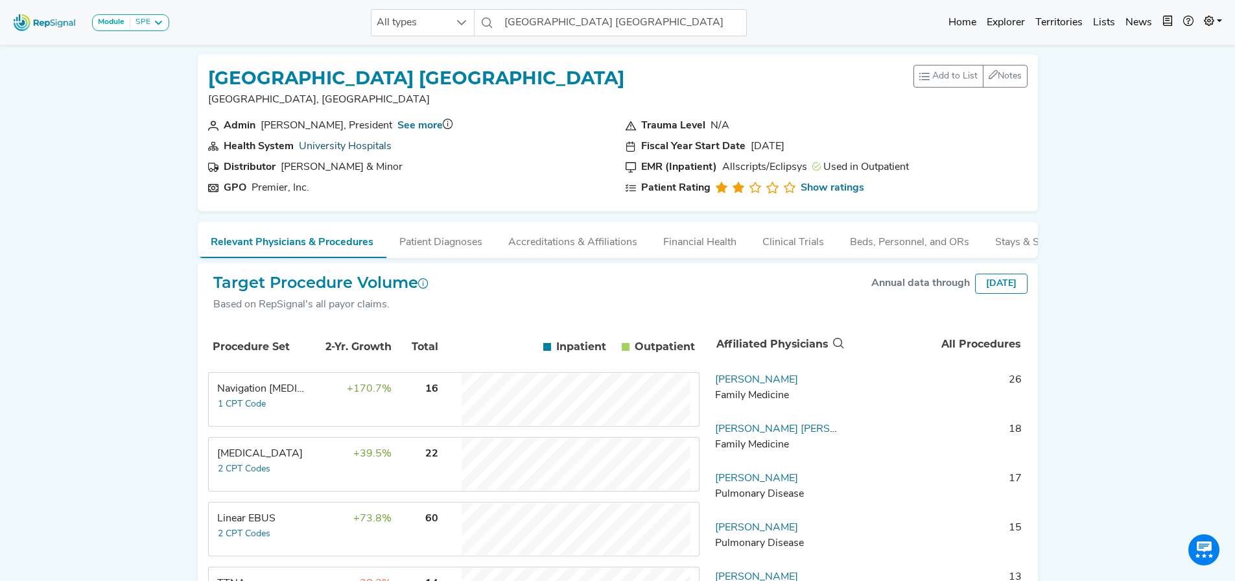
drag, startPoint x: 737, startPoint y: 1, endPoint x: 370, endPoint y: 149, distance: 395.7
click at [370, 149] on link "University Hospitals" at bounding box center [345, 146] width 93 height 10
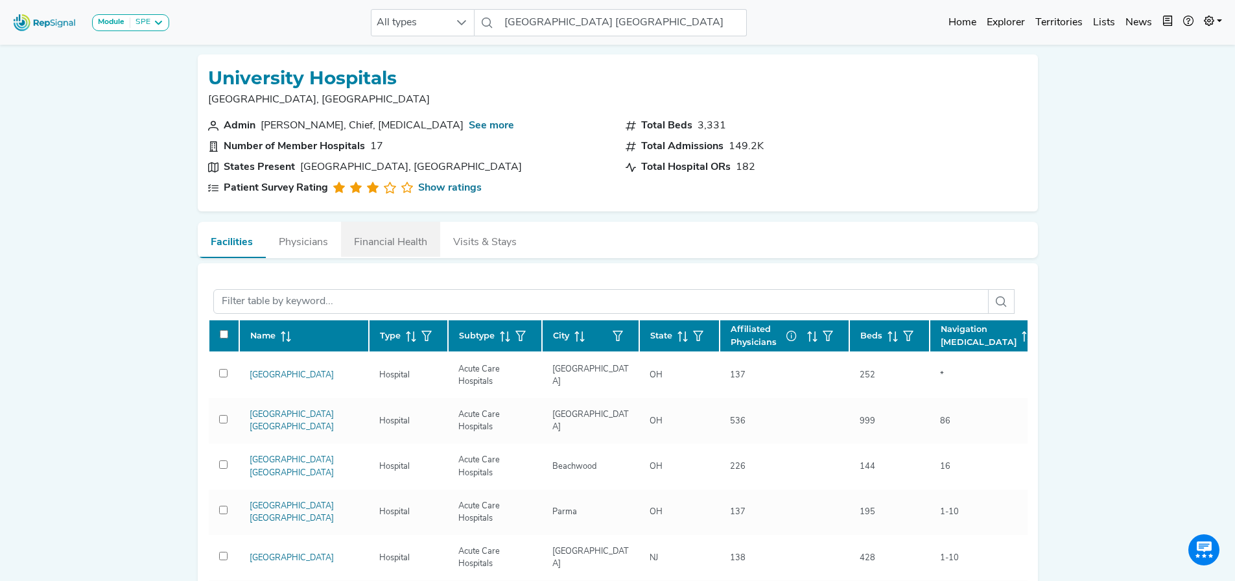
click at [410, 231] on button "Financial Health" at bounding box center [390, 239] width 99 height 35
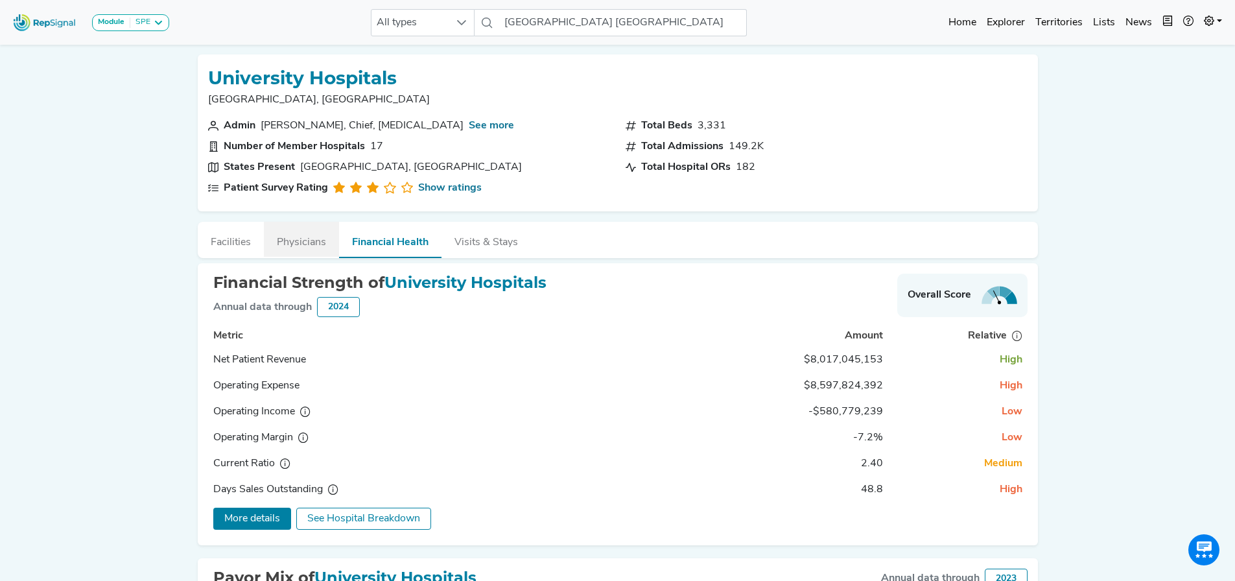
click at [286, 248] on button "Physicians" at bounding box center [301, 239] width 75 height 35
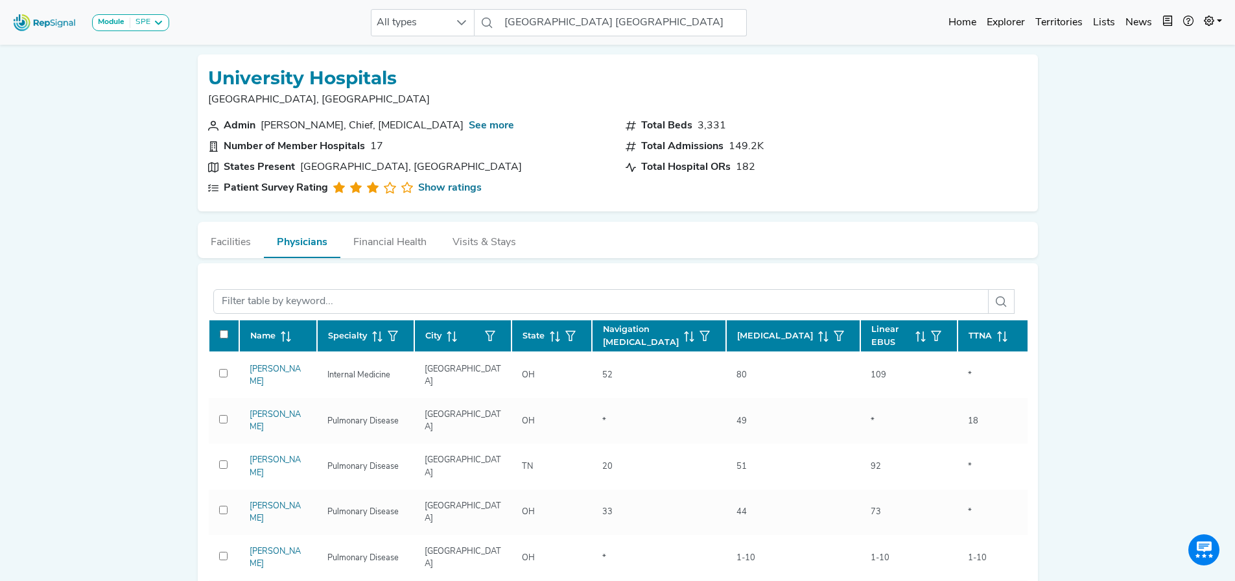
scroll to position [0, 10]
drag, startPoint x: 1234, startPoint y: 184, endPoint x: 1222, endPoint y: 116, distance: 68.6
click at [1235, 114] on html "Module SPE [MEDICAL_DATA] Disposable Bronchoscope SBRT SPE TTNA [MEDICAL_DATA] …" at bounding box center [617, 579] width 1235 height 1159
